Goal: Transaction & Acquisition: Purchase product/service

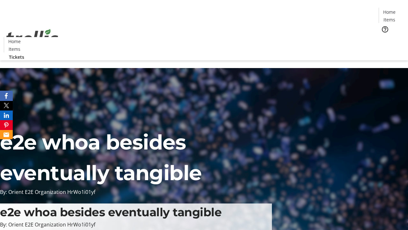
click at [384, 37] on span "Tickets" at bounding box center [391, 40] width 15 height 7
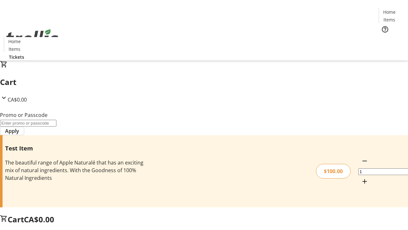
type input "FLAT"
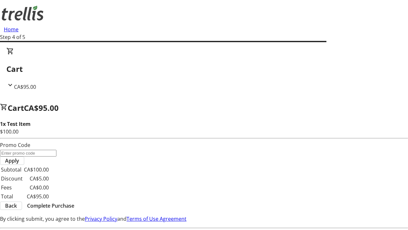
click at [74, 202] on span "Complete Purchase" at bounding box center [50, 206] width 47 height 8
